Goal: Information Seeking & Learning: Learn about a topic

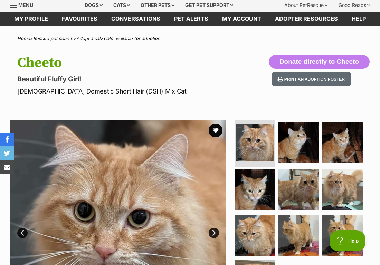
scroll to position [49, 0]
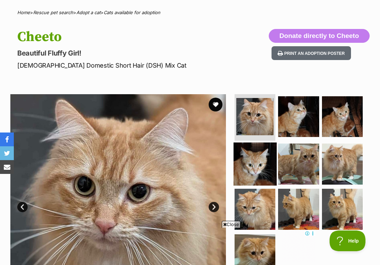
click at [260, 153] on img at bounding box center [255, 164] width 43 height 43
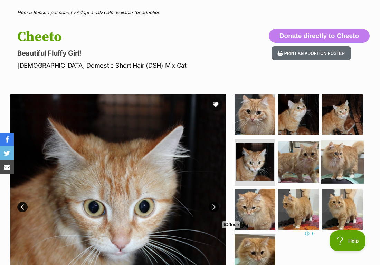
click at [337, 155] on img at bounding box center [342, 162] width 43 height 43
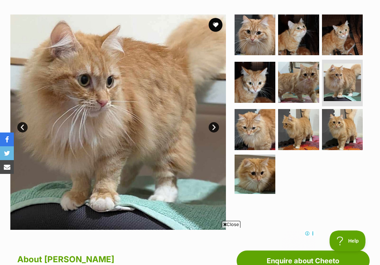
scroll to position [129, 0]
click at [338, 93] on img at bounding box center [342, 82] width 39 height 39
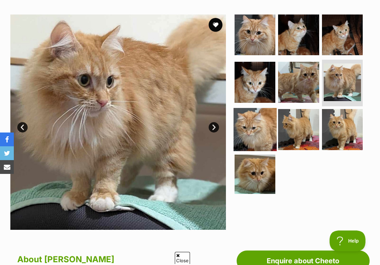
scroll to position [0, 0]
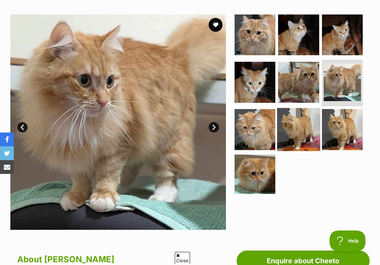
click at [292, 128] on img at bounding box center [298, 129] width 43 height 43
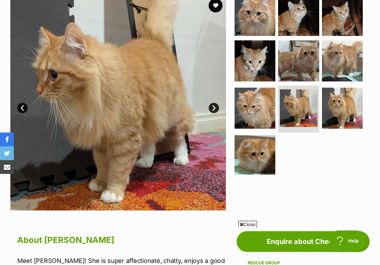
scroll to position [148, 0]
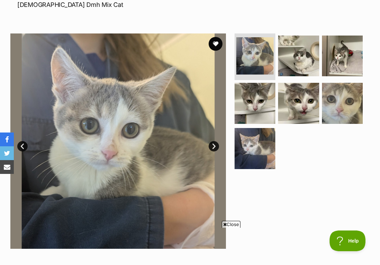
scroll to position [114, 0]
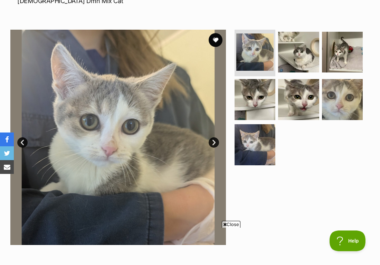
click at [215, 145] on link "Next" at bounding box center [214, 143] width 10 height 10
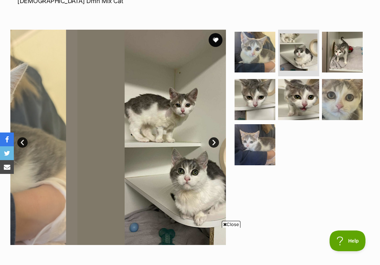
click at [214, 144] on link "Next" at bounding box center [214, 143] width 10 height 10
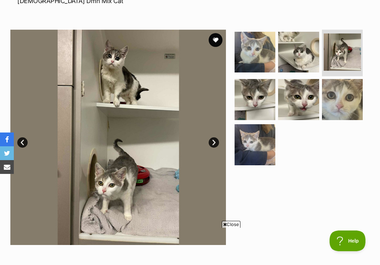
click at [214, 144] on link "Next" at bounding box center [214, 143] width 10 height 10
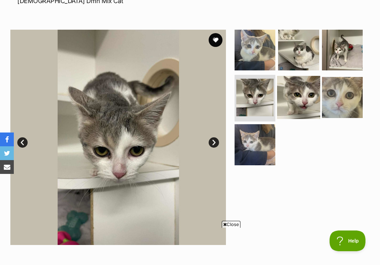
click at [309, 96] on img at bounding box center [298, 97] width 43 height 43
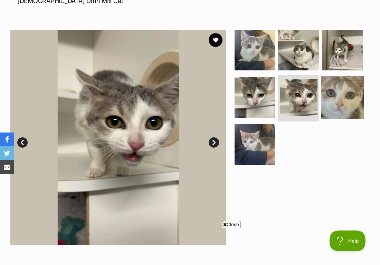
click at [342, 100] on img at bounding box center [342, 97] width 43 height 43
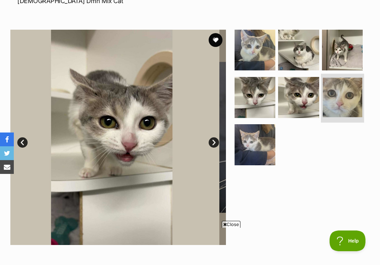
scroll to position [0, 0]
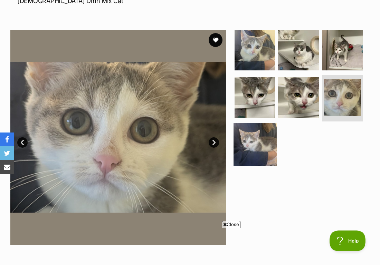
click at [245, 135] on img at bounding box center [255, 144] width 43 height 43
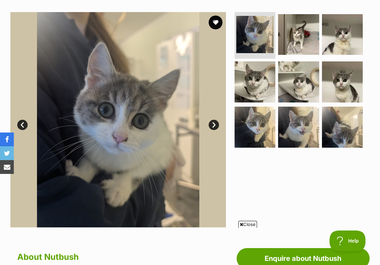
scroll to position [133, 0]
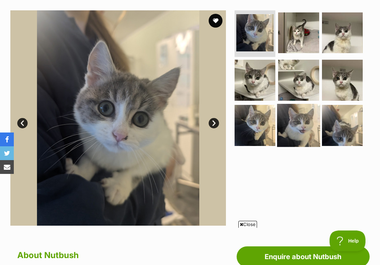
click at [299, 124] on img at bounding box center [298, 125] width 43 height 43
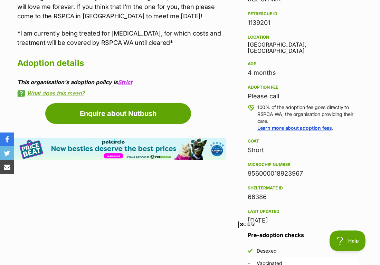
scroll to position [428, 0]
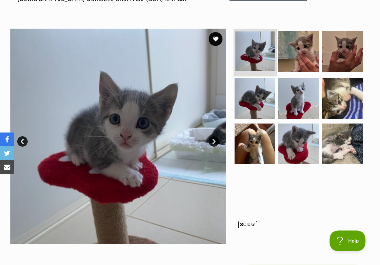
click at [261, 56] on img at bounding box center [254, 50] width 39 height 39
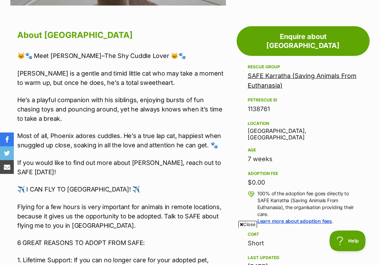
scroll to position [152, 0]
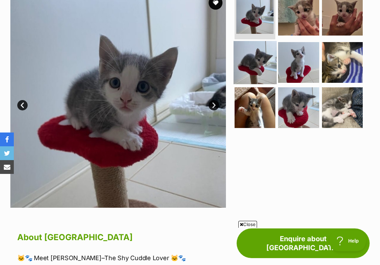
click at [249, 70] on img at bounding box center [255, 62] width 43 height 43
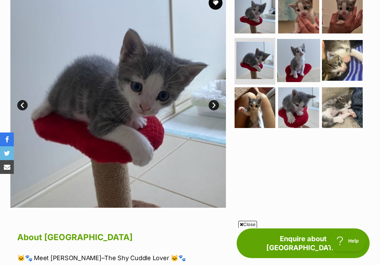
click at [298, 59] on img at bounding box center [298, 60] width 43 height 43
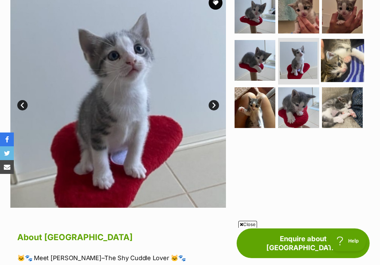
click at [338, 56] on img at bounding box center [342, 60] width 43 height 43
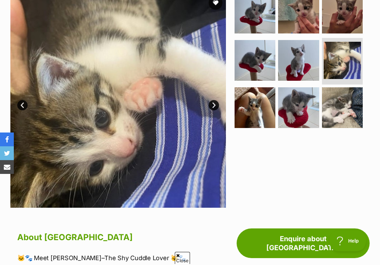
scroll to position [0, 0]
